Goal: Transaction & Acquisition: Register for event/course

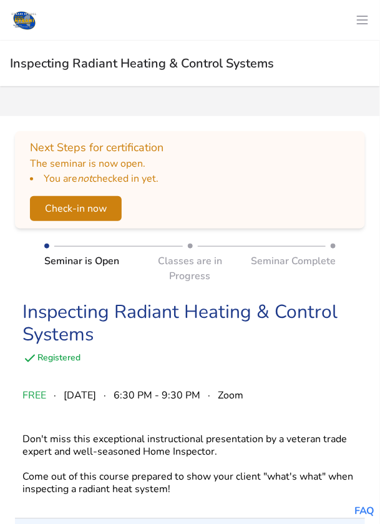
click at [102, 215] on button "Check-in now" at bounding box center [76, 208] width 92 height 25
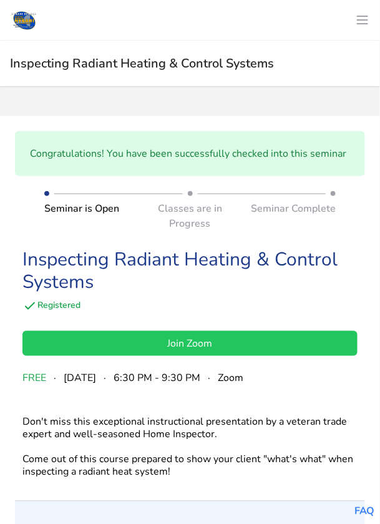
click at [228, 343] on link "Join Zoom" at bounding box center [189, 343] width 335 height 25
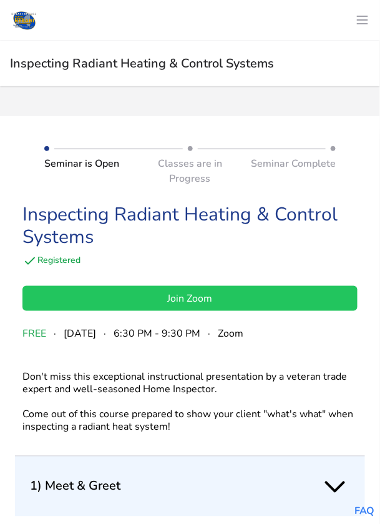
click at [224, 300] on link "Join Zoom" at bounding box center [189, 298] width 335 height 25
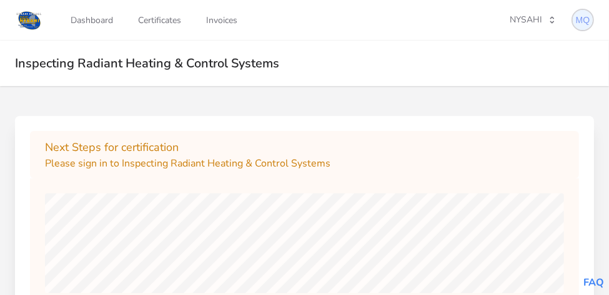
click at [380, 17] on img at bounding box center [583, 20] width 20 height 20
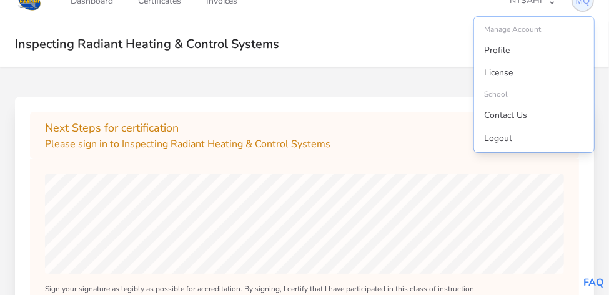
scroll to position [42, 0]
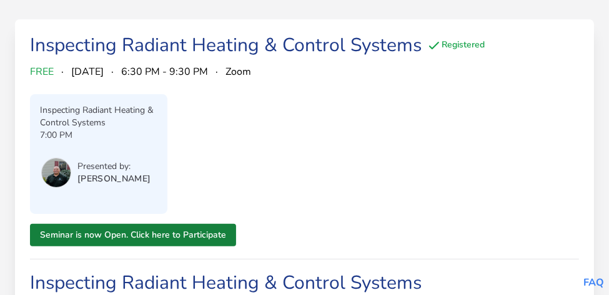
scroll to position [97, 0]
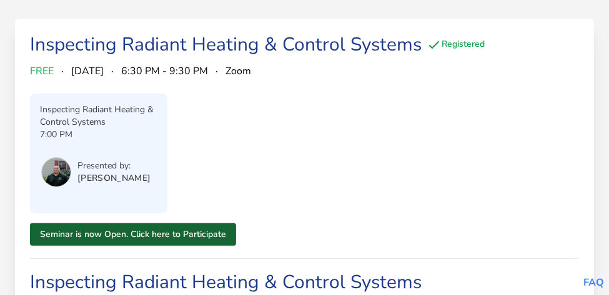
click at [200, 237] on link "Seminar is now Open. Click here to Participate" at bounding box center [133, 235] width 206 height 22
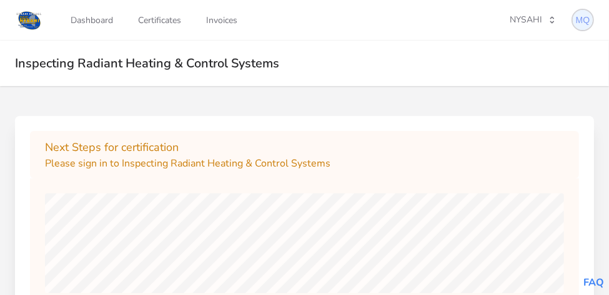
click at [592, 20] on img at bounding box center [583, 20] width 20 height 20
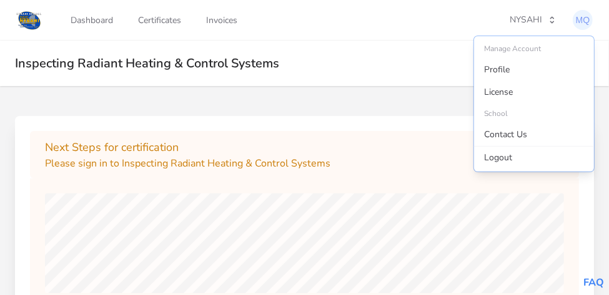
click at [412, 57] on h2 "Inspecting Radiant Heating & Control Systems" at bounding box center [304, 64] width 579 height 16
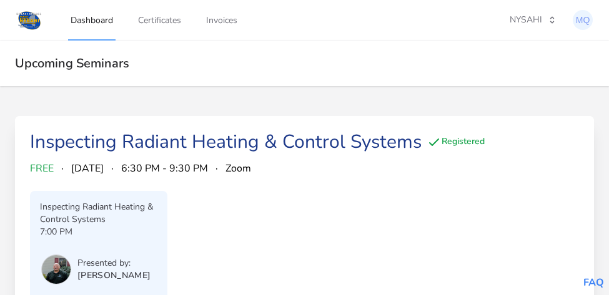
scroll to position [97, 0]
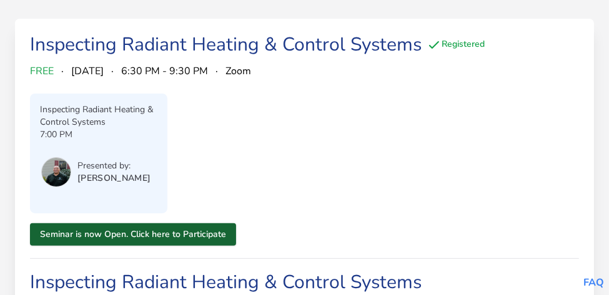
click at [195, 232] on link "Seminar is now Open. Click here to Participate" at bounding box center [133, 235] width 206 height 22
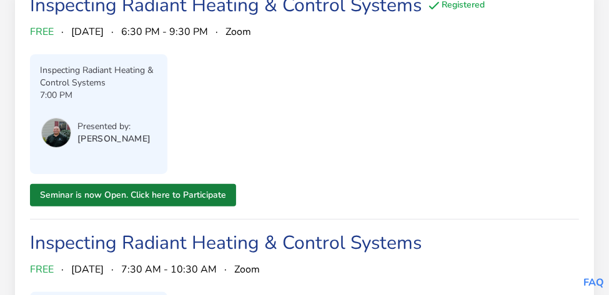
scroll to position [147, 0]
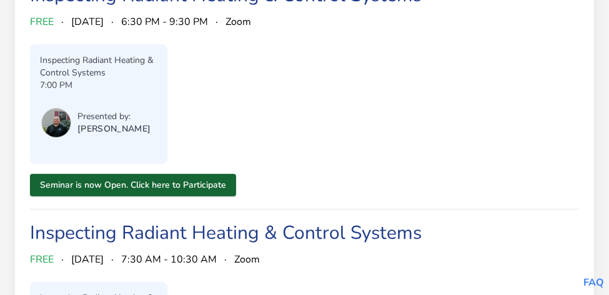
click at [190, 188] on link "Seminar is now Open. Click here to Participate" at bounding box center [133, 185] width 206 height 22
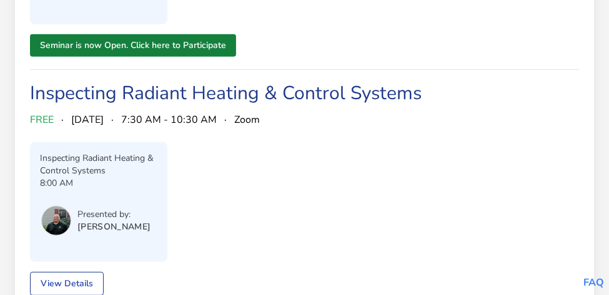
scroll to position [292, 0]
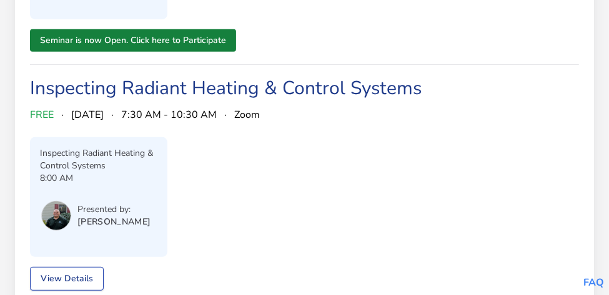
click at [96, 273] on link "View Details" at bounding box center [67, 279] width 74 height 24
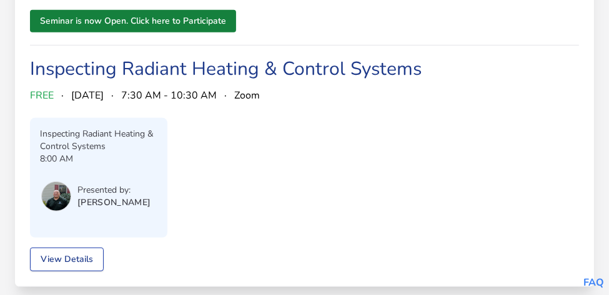
scroll to position [328, 0]
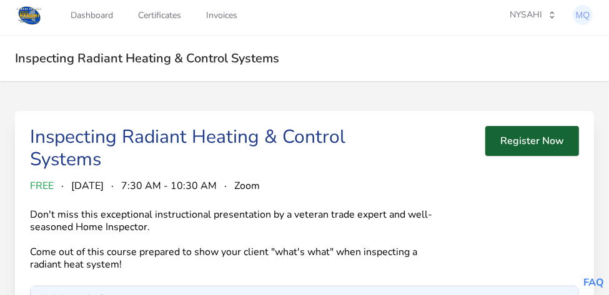
click at [550, 146] on button "Register Now" at bounding box center [532, 141] width 94 height 30
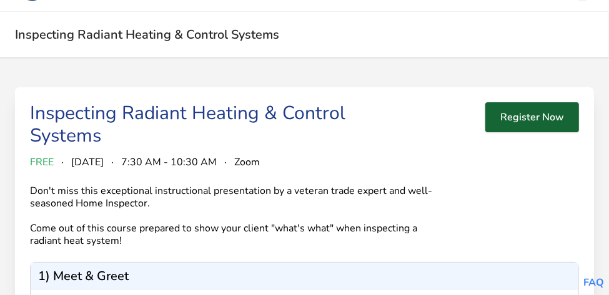
scroll to position [45, 0]
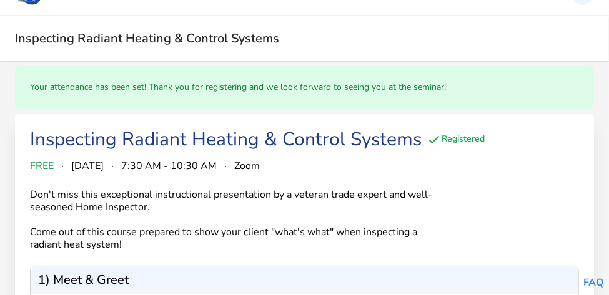
scroll to position [24, 0]
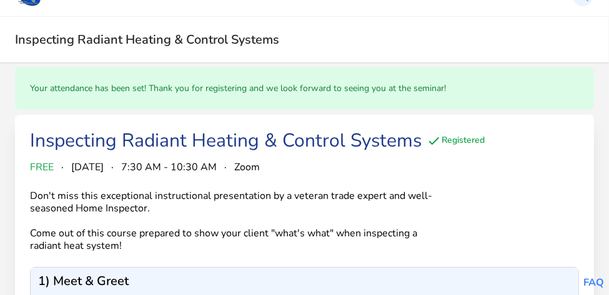
click at [433, 91] on div "Your attendance has been set! Thank you for registering and we look forward to …" at bounding box center [304, 88] width 579 height 42
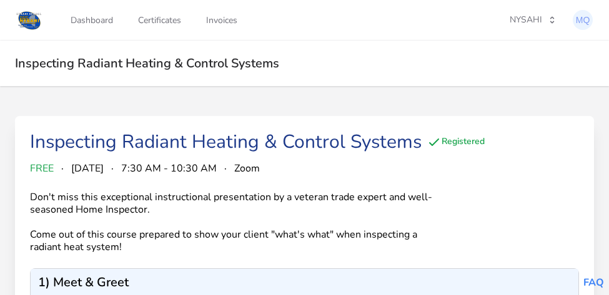
scroll to position [45, 0]
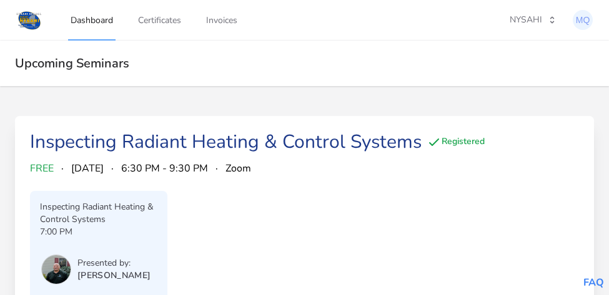
scroll to position [322, 0]
